Goal: Book appointment/travel/reservation

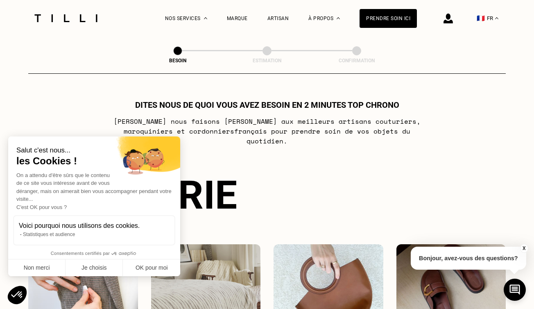
select select "FR"
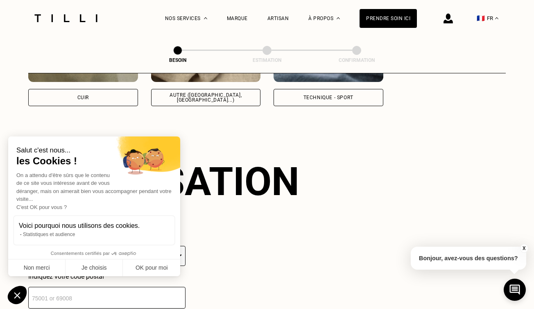
scroll to position [1098, 0]
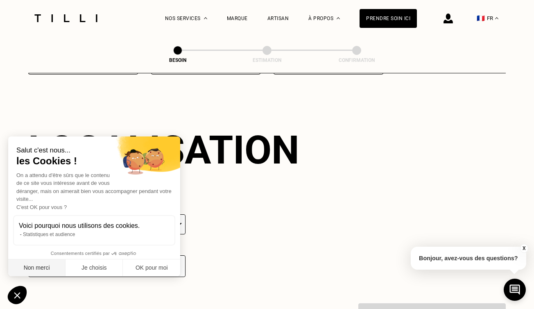
click at [50, 269] on button "Non merci" at bounding box center [36, 267] width 57 height 17
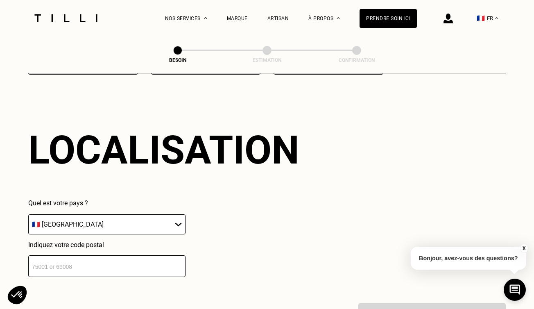
click at [113, 258] on input "number" at bounding box center [106, 266] width 157 height 22
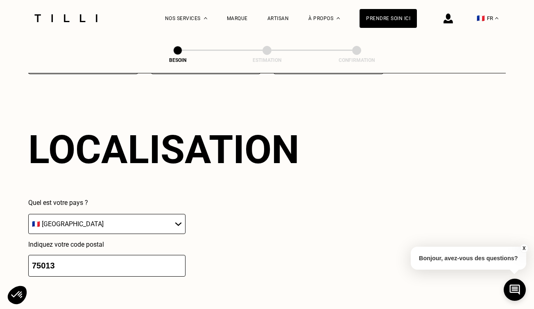
type input "75013"
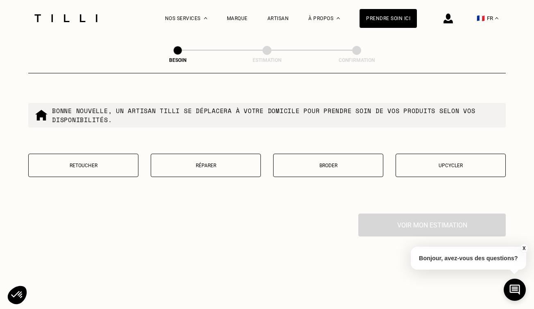
scroll to position [1417, 0]
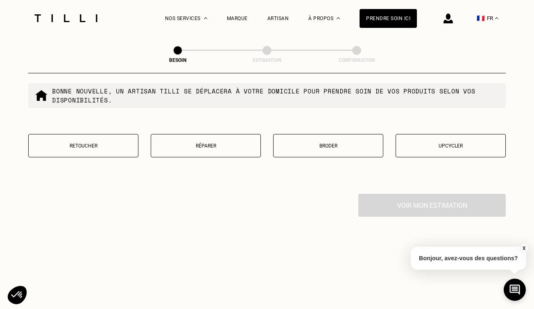
click at [106, 143] on p "Retoucher" at bounding box center [83, 146] width 101 height 6
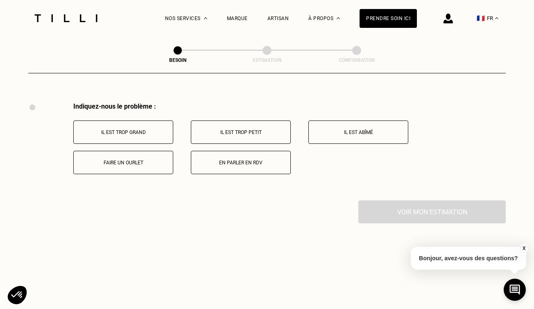
scroll to position [1510, 0]
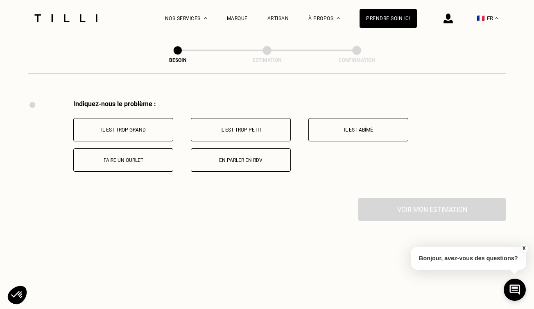
click at [156, 127] on p "Il est trop grand" at bounding box center [123, 130] width 91 height 6
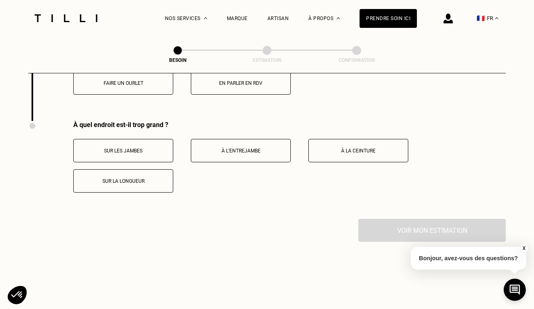
scroll to position [1580, 0]
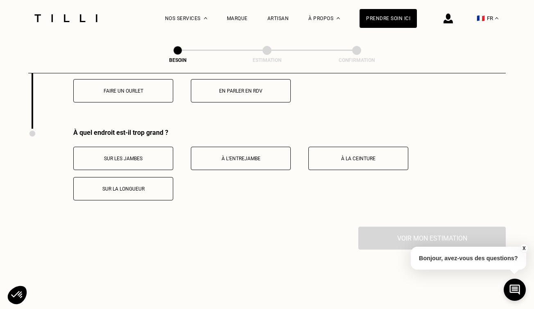
click at [156, 177] on button "Sur la longueur" at bounding box center [123, 188] width 100 height 23
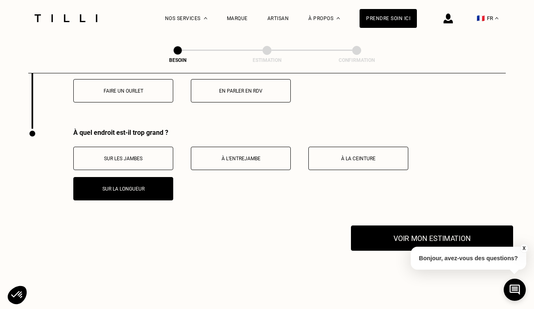
click at [407, 227] on button "Voir mon estimation" at bounding box center [432, 237] width 162 height 25
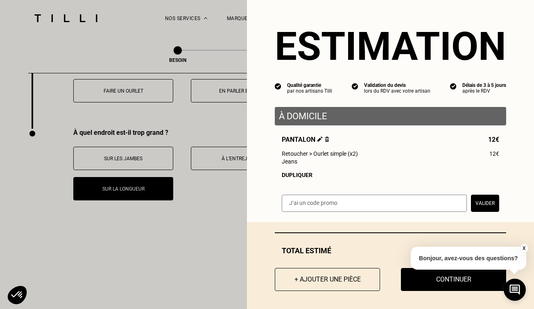
scroll to position [6, 0]
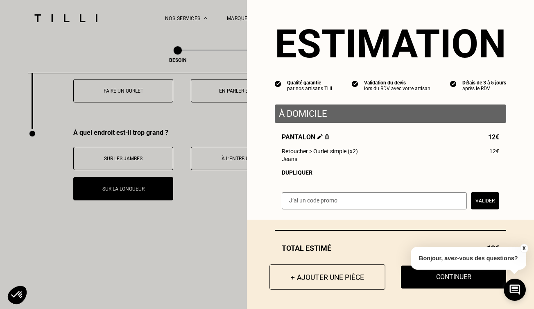
click at [333, 283] on button "+ Ajouter une pièce" at bounding box center [327, 276] width 116 height 25
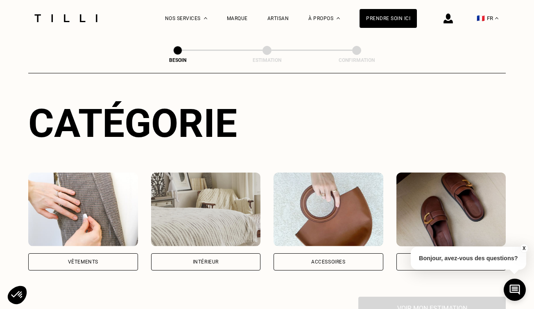
scroll to position [161, 0]
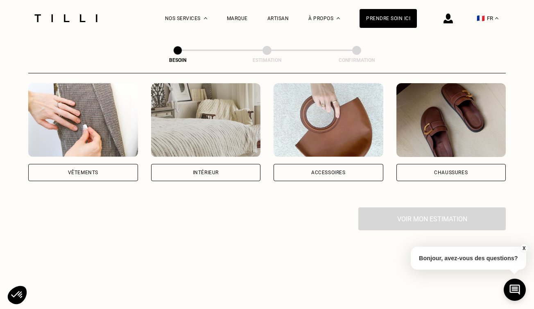
click at [420, 164] on div "Chaussures" at bounding box center [451, 172] width 110 height 17
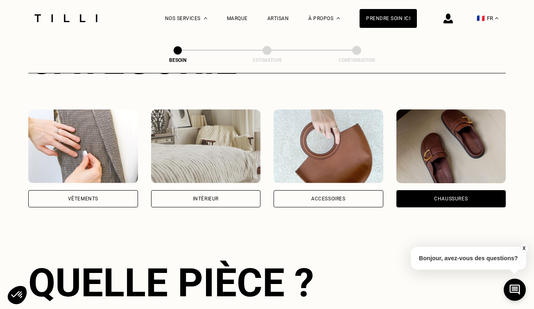
scroll to position [100, 0]
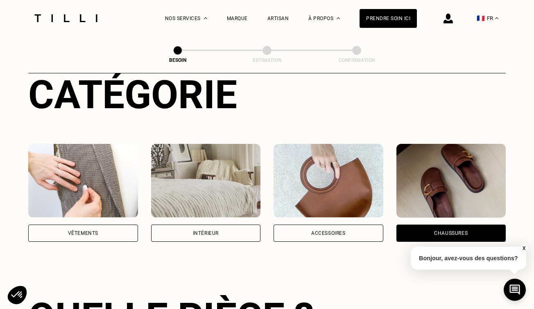
click at [53, 224] on div "Vêtements" at bounding box center [83, 232] width 110 height 17
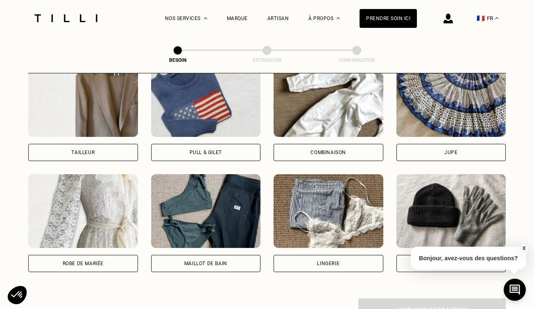
scroll to position [364, 0]
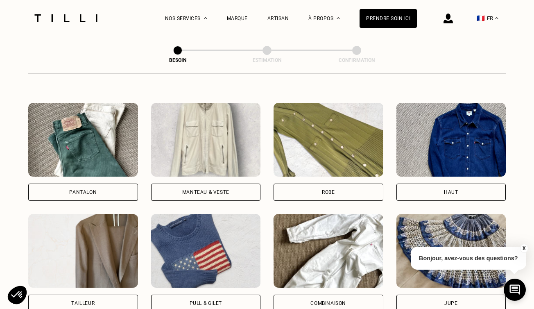
click at [100, 185] on div "Pantalon" at bounding box center [83, 191] width 110 height 17
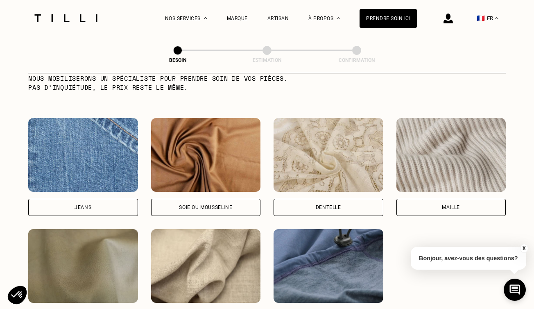
scroll to position [932, 0]
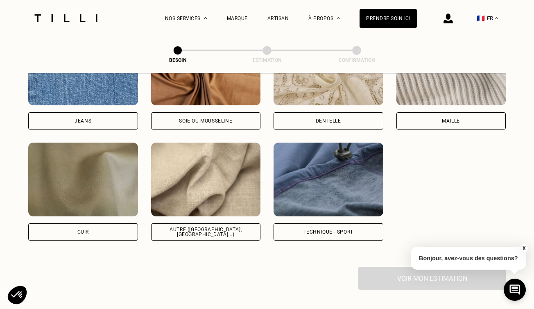
click at [172, 223] on div "Autre ([GEOGRAPHIC_DATA], [GEOGRAPHIC_DATA]...)" at bounding box center [206, 231] width 110 height 17
select select "FR"
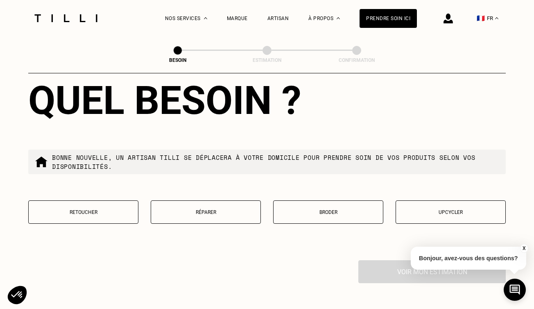
scroll to position [1360, 0]
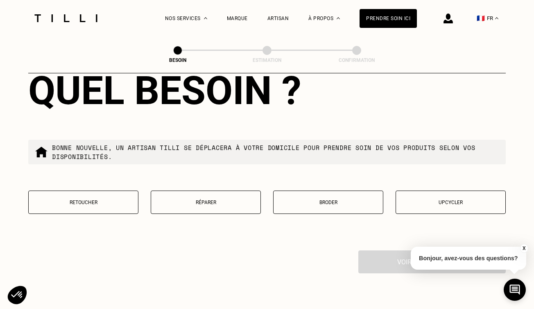
click at [83, 197] on button "Retoucher" at bounding box center [83, 201] width 110 height 23
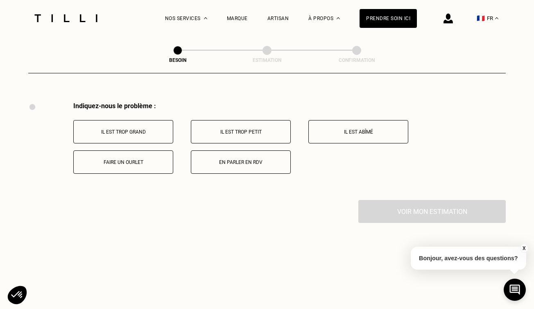
scroll to position [1510, 0]
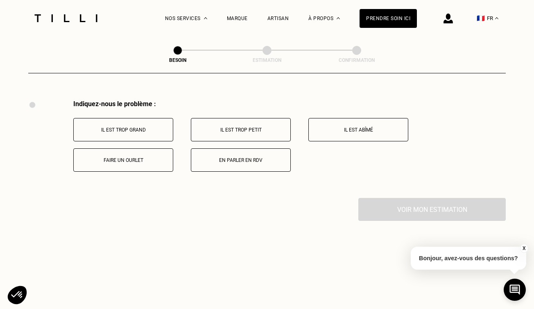
click at [129, 125] on button "Il est trop grand" at bounding box center [123, 129] width 100 height 23
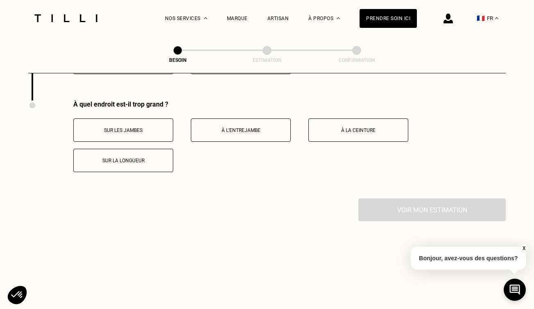
scroll to position [1608, 0]
click at [129, 157] on p "Sur la longueur" at bounding box center [123, 160] width 91 height 6
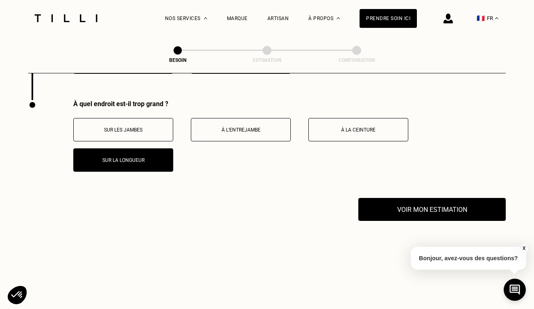
click at [356, 127] on button "À la ceinture" at bounding box center [358, 129] width 100 height 23
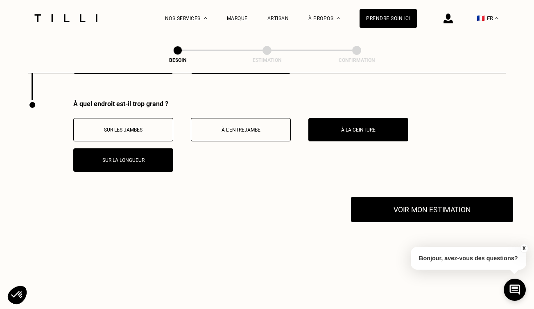
click at [393, 200] on button "Voir mon estimation" at bounding box center [432, 209] width 162 height 25
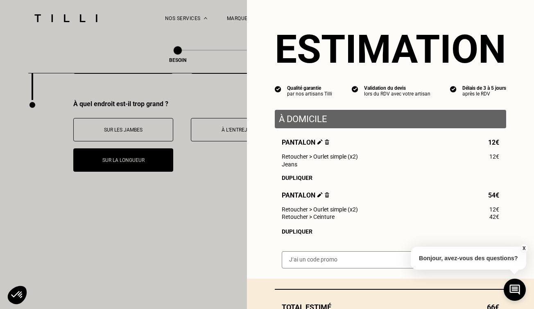
click at [325, 197] on img at bounding box center [327, 194] width 5 height 5
click at [317, 195] on img at bounding box center [319, 194] width 5 height 5
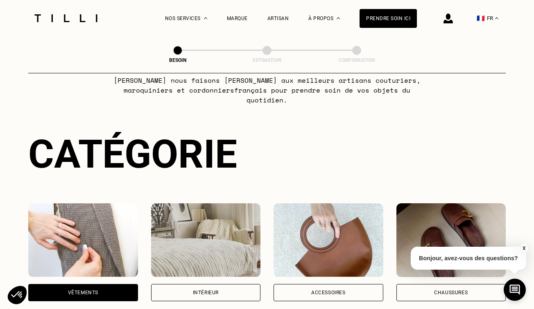
scroll to position [163, 0]
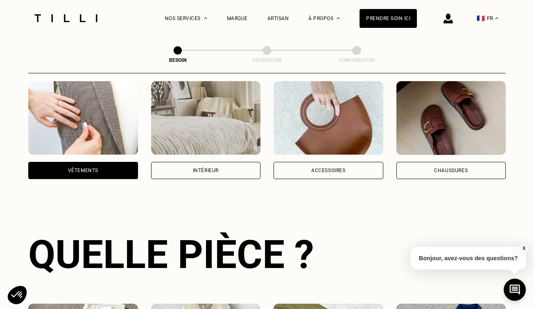
click at [70, 163] on div "Vêtements" at bounding box center [83, 170] width 110 height 17
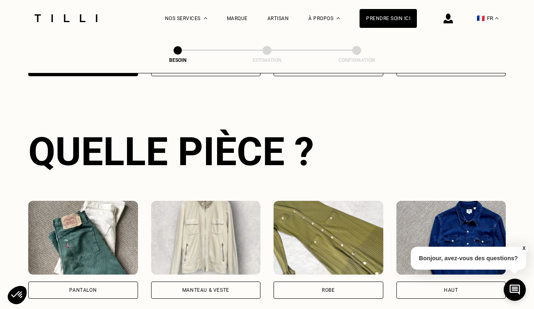
scroll to position [288, 0]
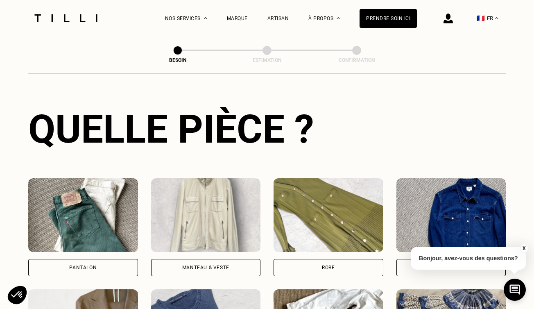
click at [89, 265] on div "Pantalon" at bounding box center [82, 267] width 27 height 5
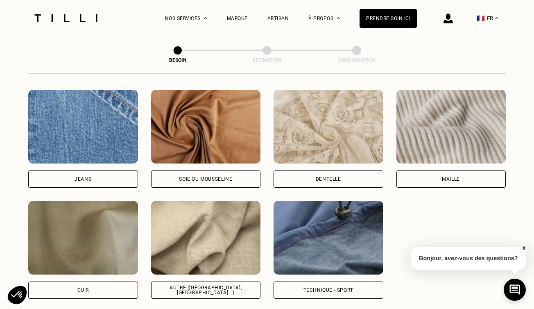
scroll to position [887, 0]
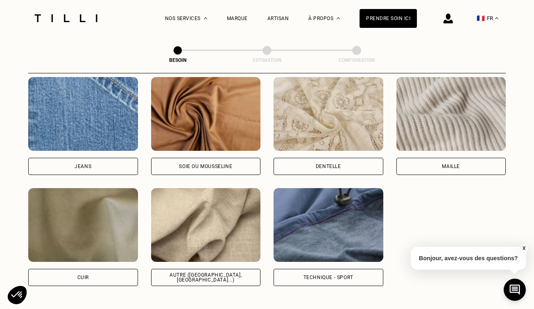
click at [192, 272] on div "Autre ([GEOGRAPHIC_DATA], [GEOGRAPHIC_DATA]...)" at bounding box center [206, 277] width 96 height 10
select select "FR"
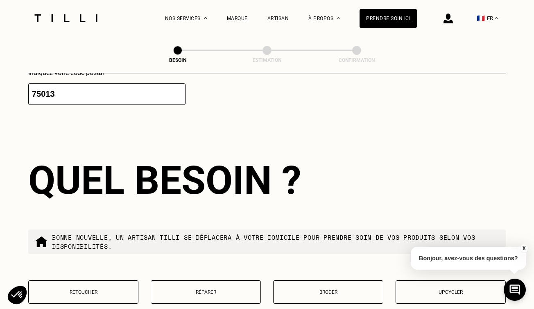
scroll to position [1285, 0]
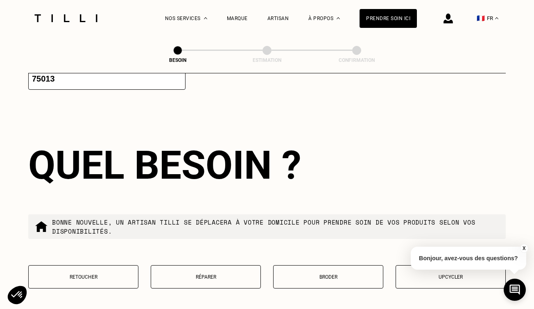
click at [103, 274] on p "Retoucher" at bounding box center [83, 277] width 101 height 6
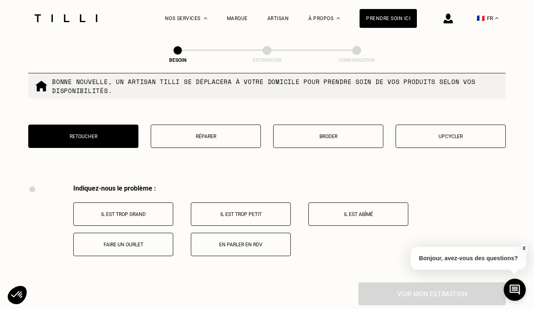
scroll to position [1510, 0]
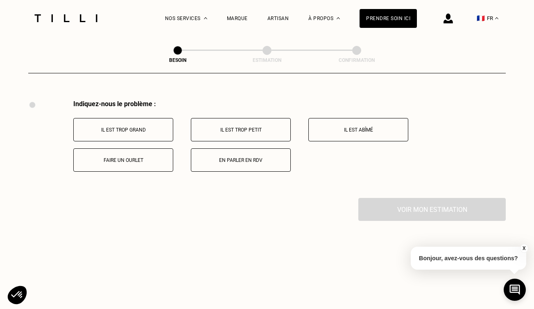
click at [136, 127] on p "Il est trop grand" at bounding box center [123, 130] width 91 height 6
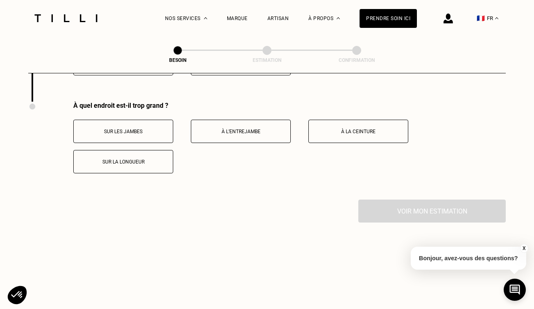
scroll to position [1608, 0]
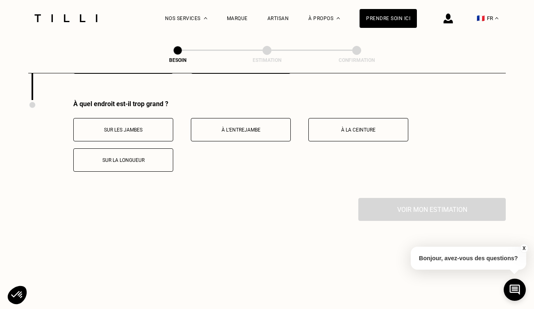
click at [136, 156] on button "Sur la longueur" at bounding box center [123, 159] width 100 height 23
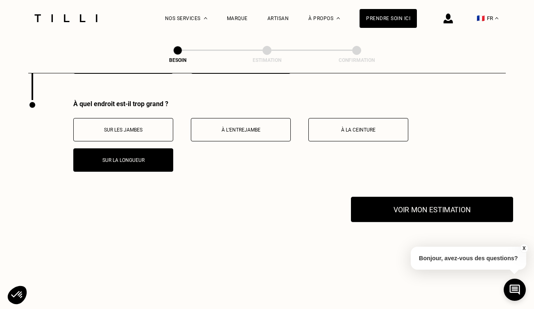
click at [388, 197] on button "Voir mon estimation" at bounding box center [432, 209] width 162 height 25
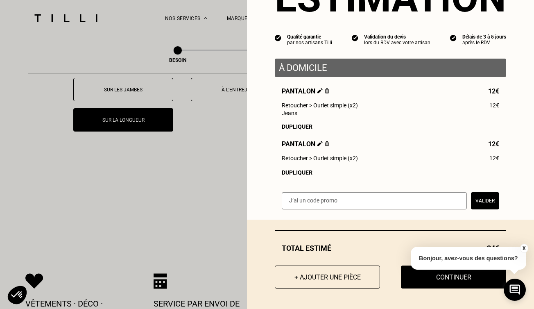
scroll to position [1668, 0]
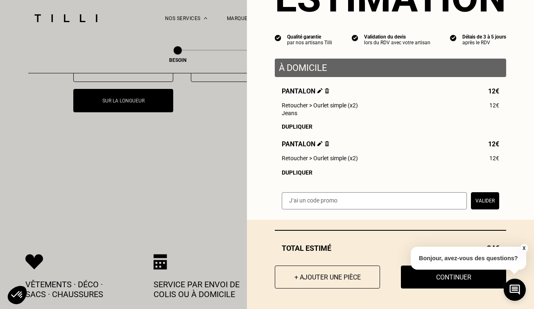
click at [523, 246] on button "X" at bounding box center [524, 248] width 8 height 9
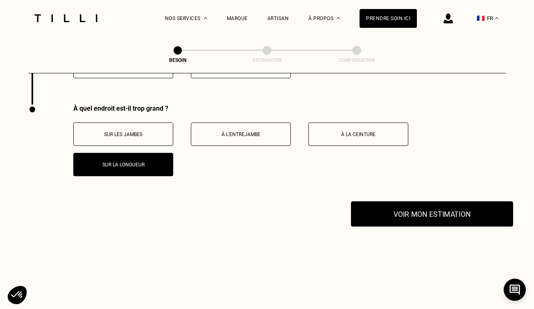
scroll to position [1592, 0]
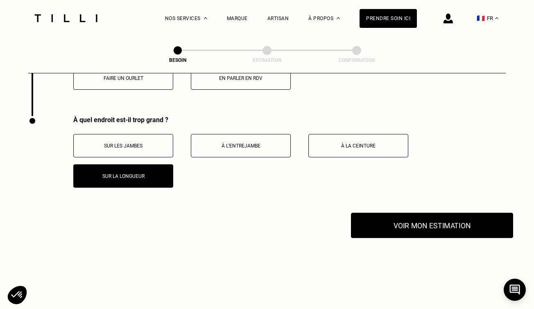
click at [439, 218] on button "Voir mon estimation" at bounding box center [432, 225] width 162 height 25
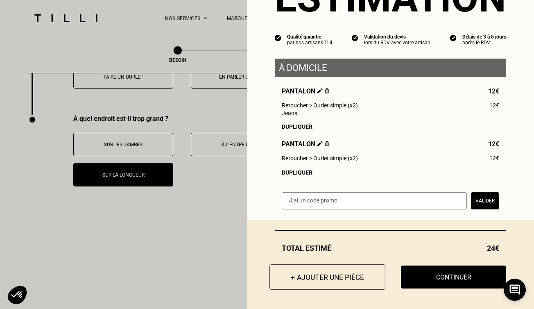
scroll to position [1594, 0]
click at [319, 277] on button "+ Ajouter une pièce" at bounding box center [327, 276] width 116 height 25
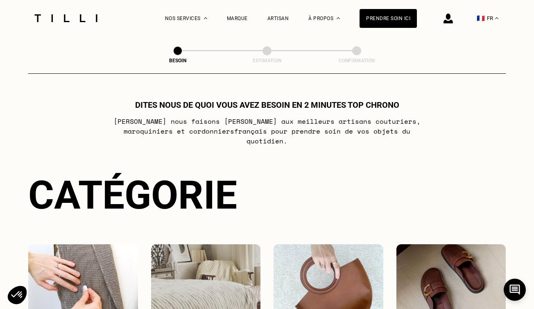
scroll to position [142, 0]
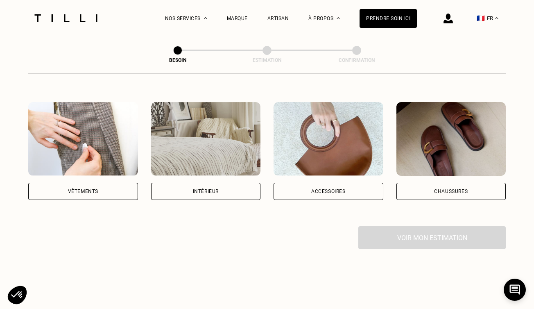
click at [114, 183] on div "Vêtements" at bounding box center [83, 191] width 110 height 17
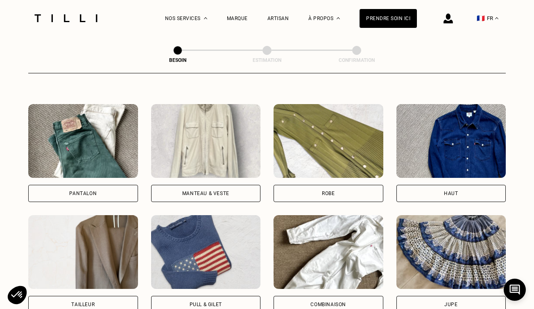
scroll to position [377, 0]
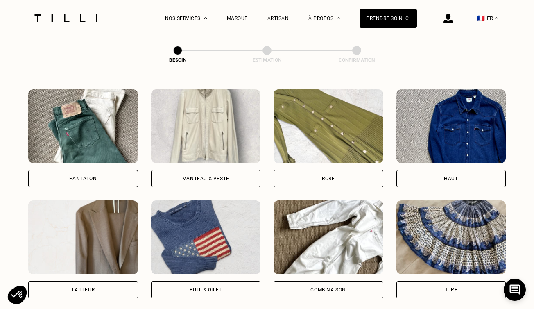
click at [82, 172] on div "Pantalon" at bounding box center [83, 178] width 110 height 17
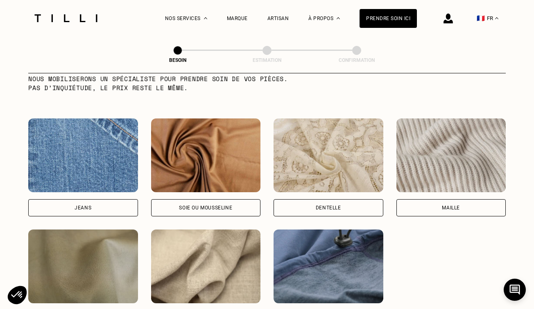
scroll to position [909, 0]
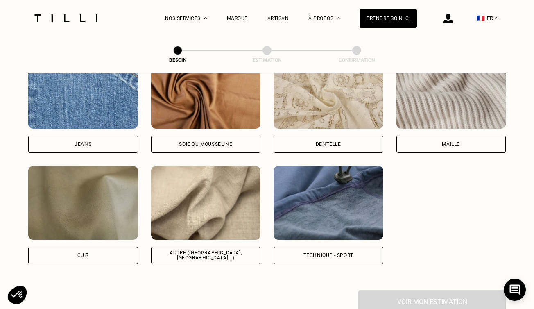
click at [224, 250] on div "Autre ([GEOGRAPHIC_DATA], [GEOGRAPHIC_DATA]...)" at bounding box center [206, 255] width 96 height 10
select select "FR"
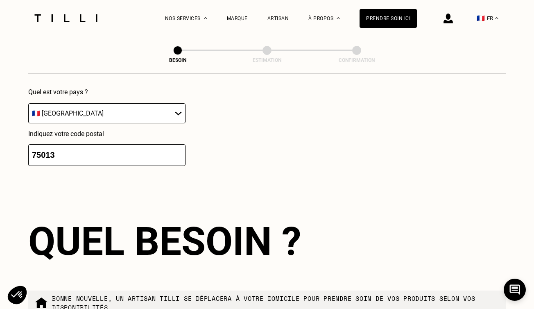
scroll to position [1350, 0]
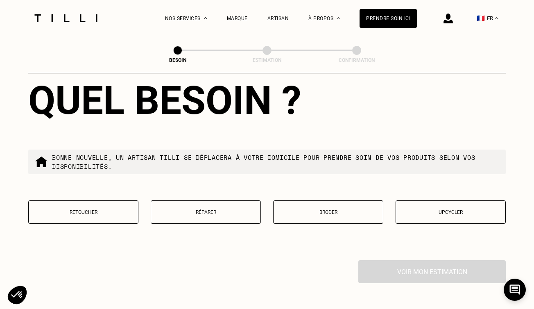
click at [83, 210] on button "Retoucher" at bounding box center [83, 211] width 110 height 23
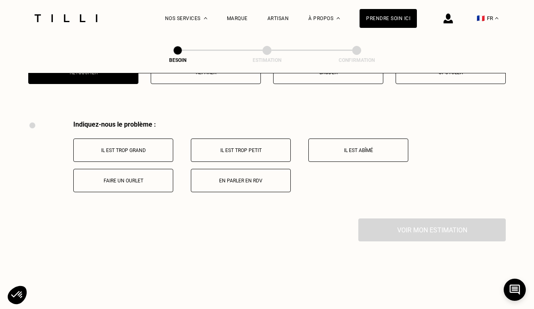
scroll to position [1510, 0]
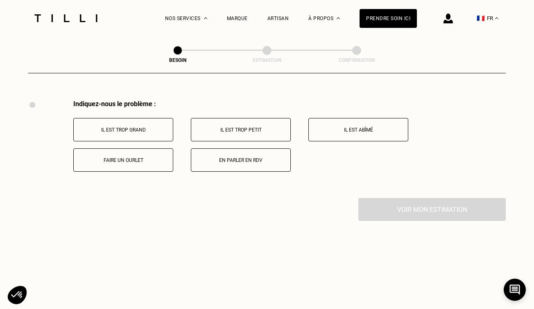
click at [124, 127] on p "Il est trop grand" at bounding box center [123, 130] width 91 height 6
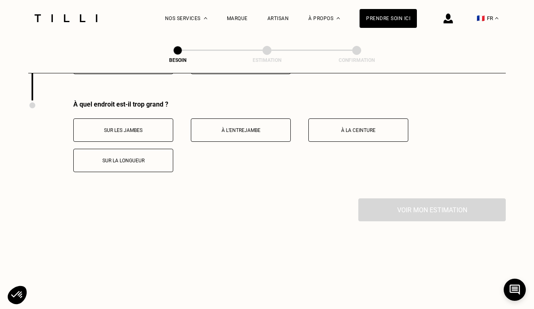
scroll to position [1608, 0]
click at [139, 148] on button "Sur la longueur" at bounding box center [123, 159] width 100 height 23
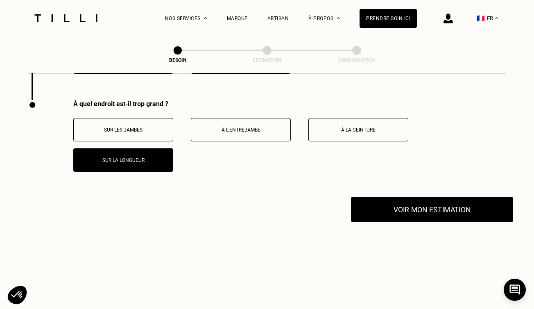
click at [447, 197] on button "Voir mon estimation" at bounding box center [432, 209] width 162 height 25
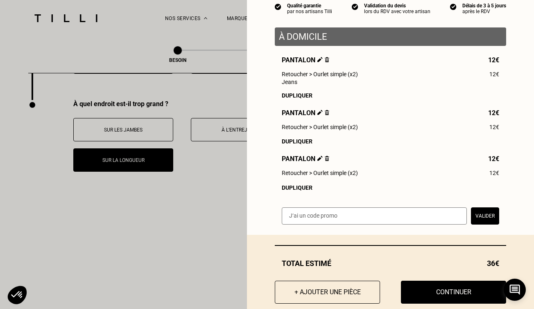
scroll to position [99, 0]
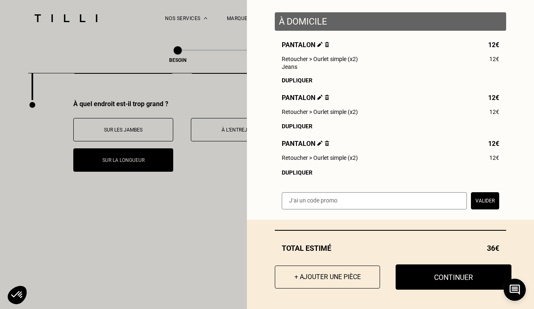
click at [471, 274] on button "Continuer" at bounding box center [454, 276] width 116 height 25
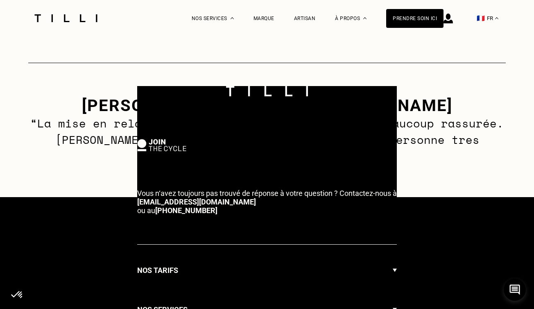
select select "FR"
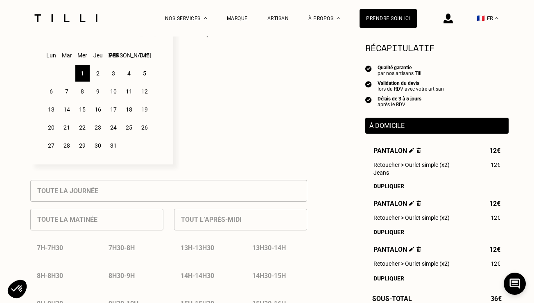
scroll to position [246, 0]
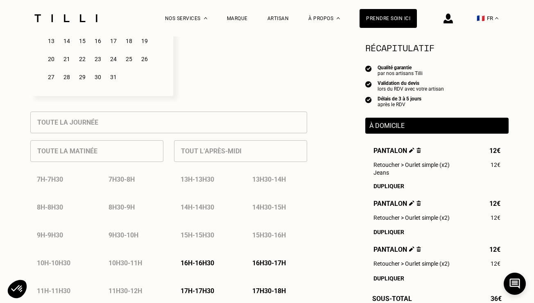
scroll to position [346, 0]
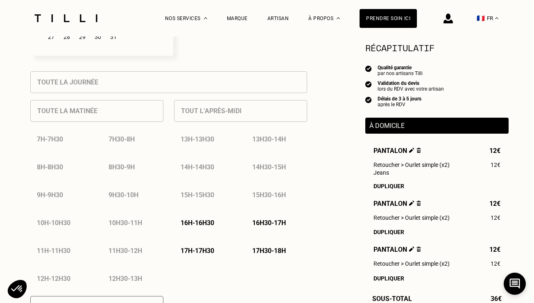
click at [200, 218] on div "16h - 16h30" at bounding box center [204, 222] width 61 height 21
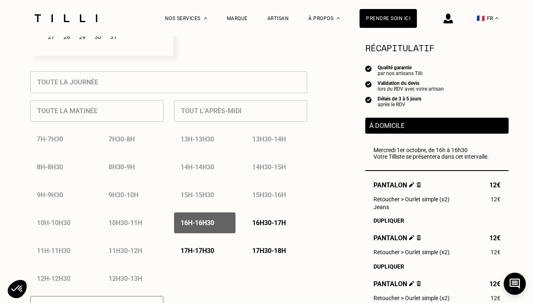
click at [263, 224] on p "16h30 - 17h" at bounding box center [269, 223] width 34 height 8
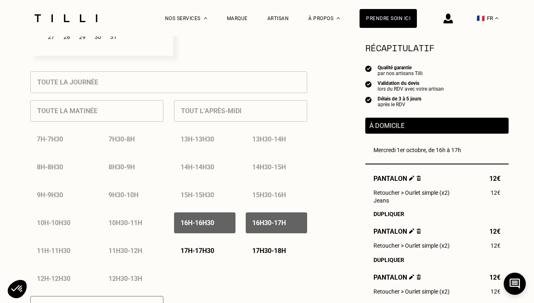
click at [201, 251] on p "17h - 17h30" at bounding box center [198, 251] width 34 height 8
drag, startPoint x: 274, startPoint y: 251, endPoint x: 317, endPoint y: 252, distance: 43.0
click at [274, 251] on p "17h30 - 18h" at bounding box center [269, 251] width 34 height 8
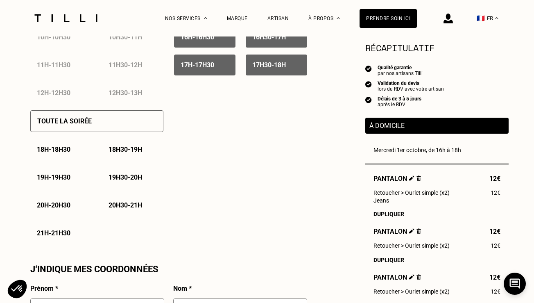
scroll to position [533, 0]
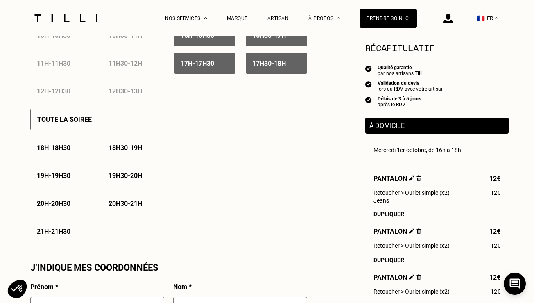
click at [136, 127] on div "Toute la soirée" at bounding box center [96, 120] width 133 height 22
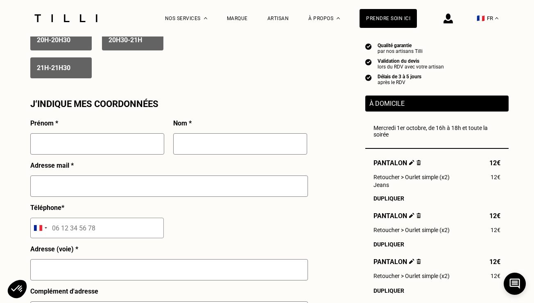
scroll to position [710, 0]
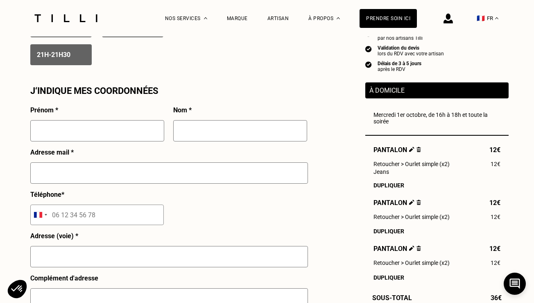
click at [99, 136] on input "text" at bounding box center [97, 130] width 134 height 21
type input "[PERSON_NAME]"
click at [260, 133] on input "text" at bounding box center [240, 130] width 134 height 21
type input "[PERSON_NAME]"
click at [238, 174] on input "[PERSON_NAME]" at bounding box center [169, 172] width 278 height 21
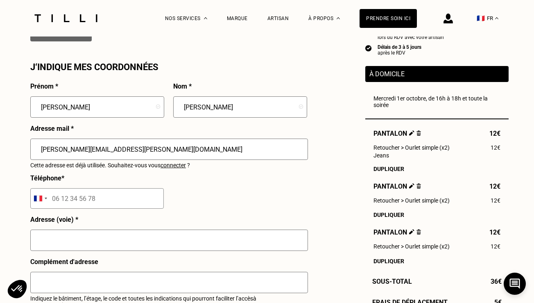
scroll to position [735, 0]
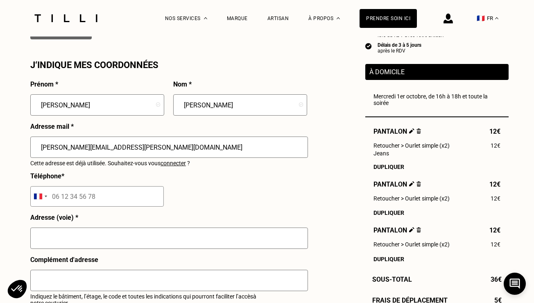
type input "[PERSON_NAME][EMAIL_ADDRESS][PERSON_NAME][DOMAIN_NAME]"
click at [77, 195] on input "tel" at bounding box center [97, 196] width 134 height 20
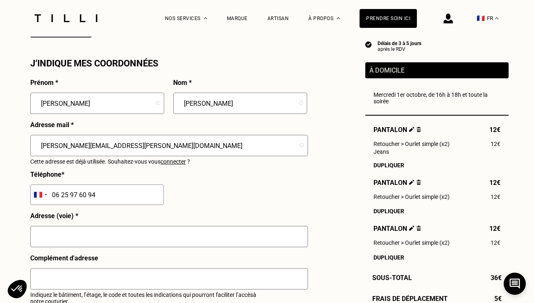
type input "06 25 97 60 94"
click at [63, 236] on input "text" at bounding box center [169, 236] width 278 height 21
drag, startPoint x: 99, startPoint y: 235, endPoint x: 61, endPoint y: 235, distance: 38.1
click at [61, 235] on input "[STREET_ADDRESS][PERSON_NAME]" at bounding box center [169, 236] width 278 height 21
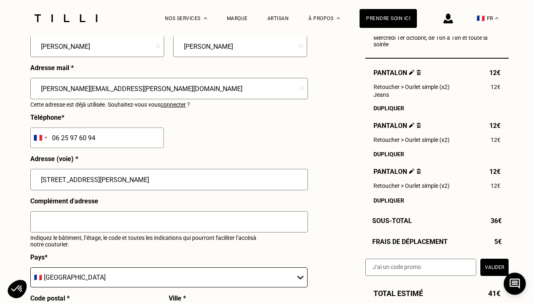
scroll to position [818, 0]
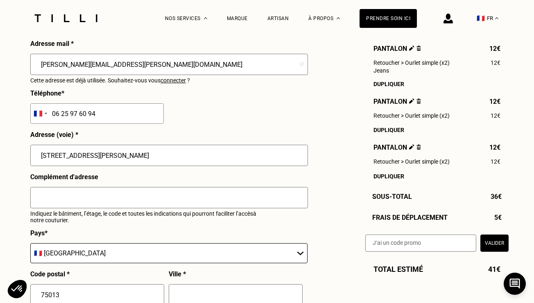
type input "[STREET_ADDRESS][PERSON_NAME]"
click at [124, 199] on input "text" at bounding box center [169, 197] width 278 height 21
click at [58, 197] on input "code1: 6804 puis" at bounding box center [169, 197] width 278 height 21
click at [103, 195] on input "codes: 6804 puis" at bounding box center [169, 197] width 278 height 21
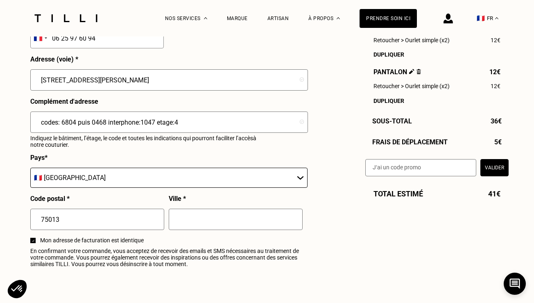
scroll to position [894, 0]
type input "codes: 6804 puis 0468 interphone:1047 etage:4"
click at [215, 215] on input "text" at bounding box center [236, 218] width 134 height 21
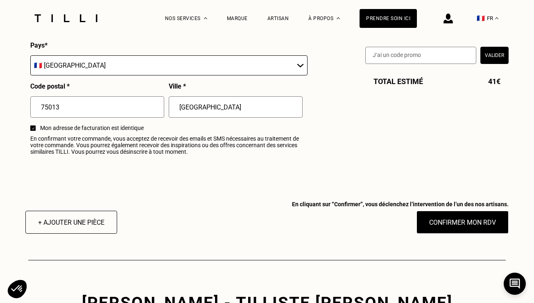
scroll to position [1008, 0]
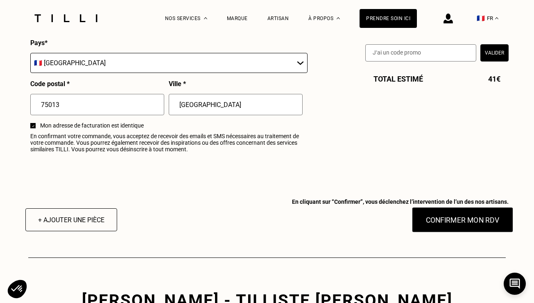
type input "[GEOGRAPHIC_DATA]"
click at [469, 220] on button "Confirmer mon RDV" at bounding box center [463, 219] width 102 height 25
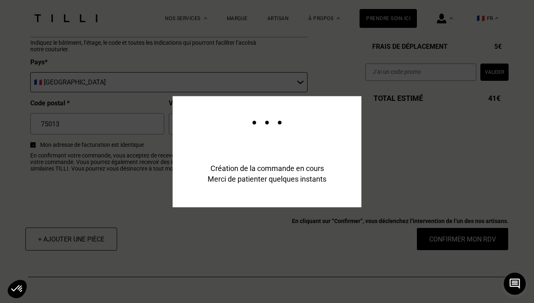
scroll to position [1028, 0]
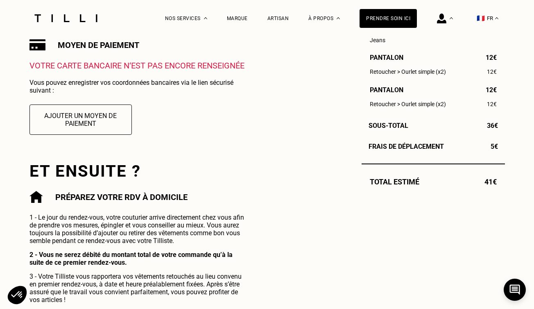
scroll to position [274, 0]
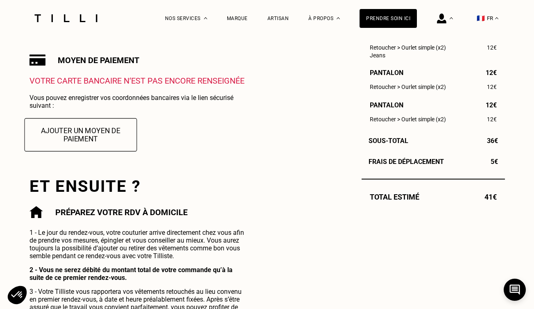
click at [103, 129] on button "Ajouter un moyen de paiement" at bounding box center [80, 134] width 113 height 33
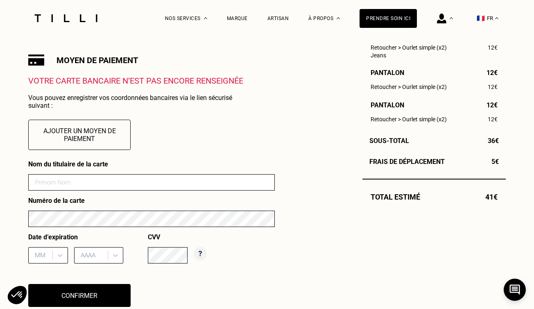
click at [147, 176] on input at bounding box center [151, 182] width 247 height 16
type input "[PERSON_NAME]"
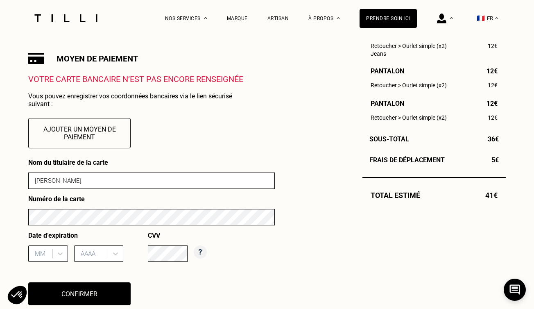
scroll to position [276, 0]
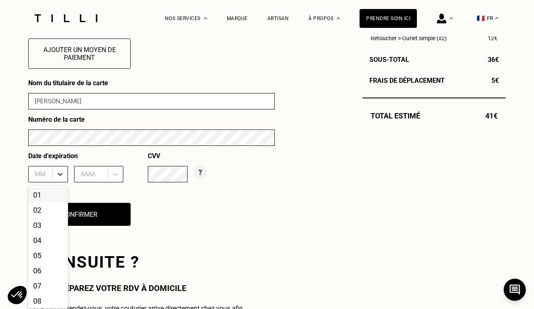
click at [60, 182] on div "01, 1 of 12. 12 results available. Use Up and Down to choose options, press Ent…" at bounding box center [48, 174] width 40 height 16
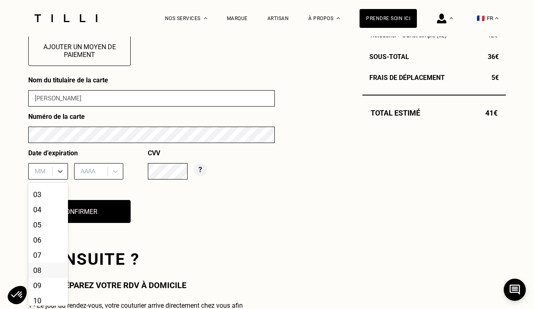
scroll to position [29, 0]
click at [46, 283] on div "09" at bounding box center [48, 283] width 40 height 15
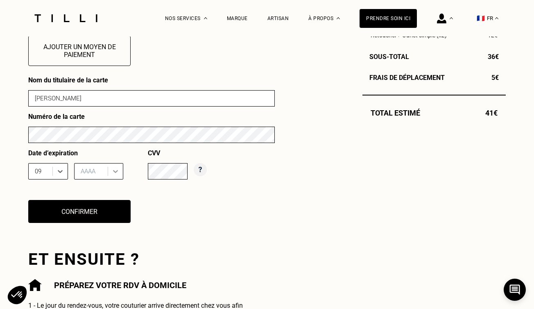
click at [113, 170] on icon at bounding box center [115, 171] width 8 height 8
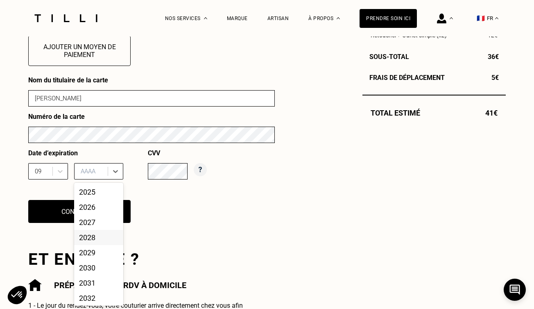
click at [97, 238] on div "2028" at bounding box center [98, 237] width 49 height 15
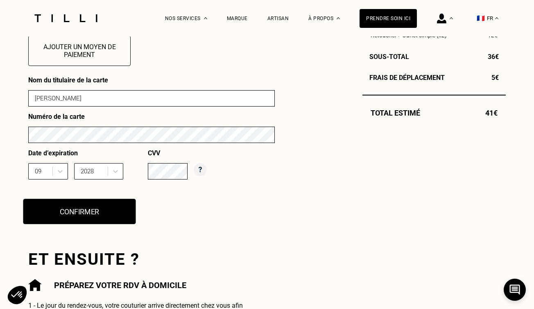
click at [110, 208] on button "Confirmer" at bounding box center [79, 211] width 113 height 25
